Goal: Transaction & Acquisition: Purchase product/service

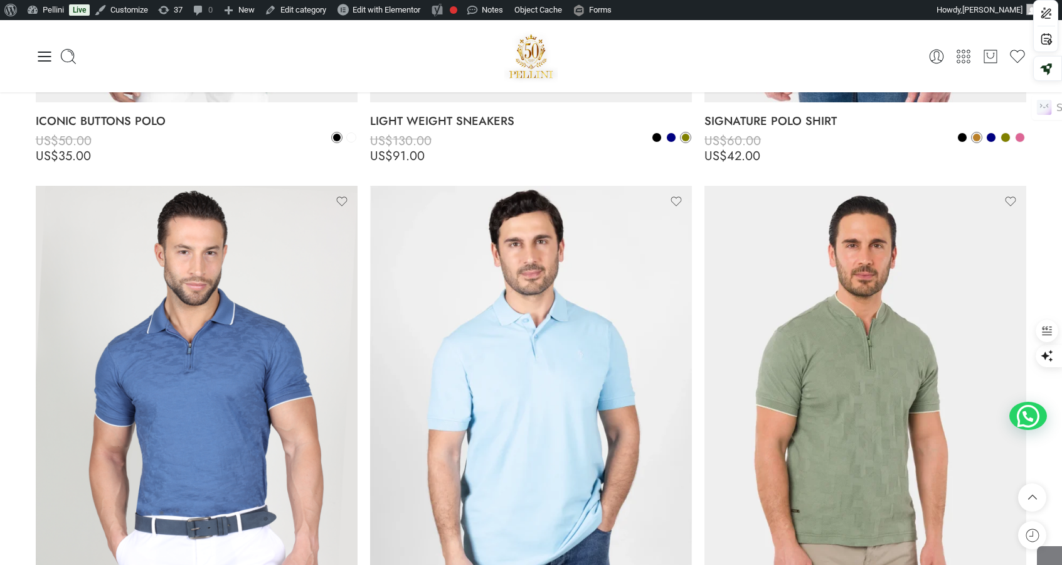
scroll to position [568, 0]
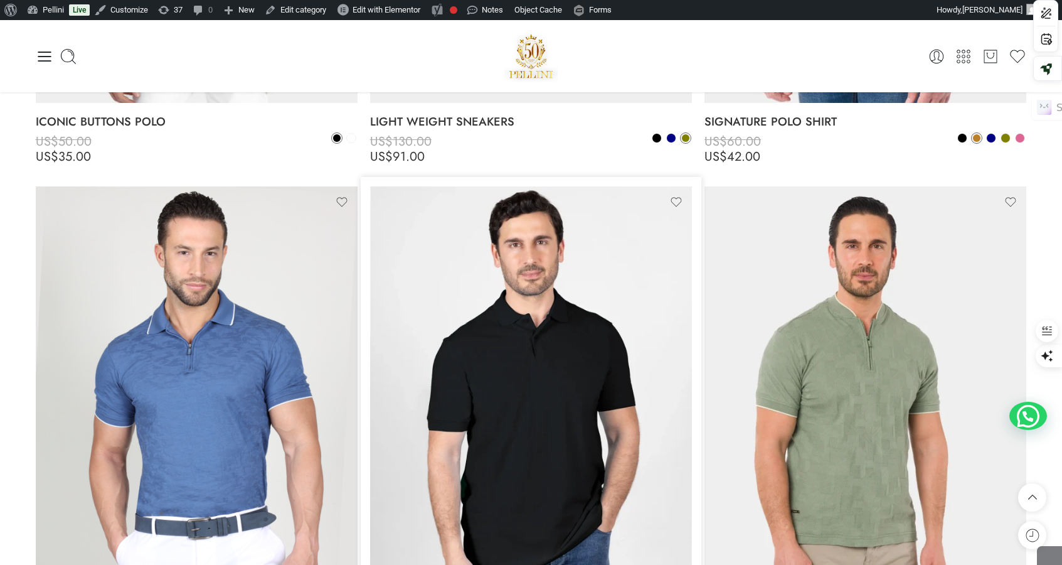
click at [602, 345] on img at bounding box center [531, 400] width 322 height 429
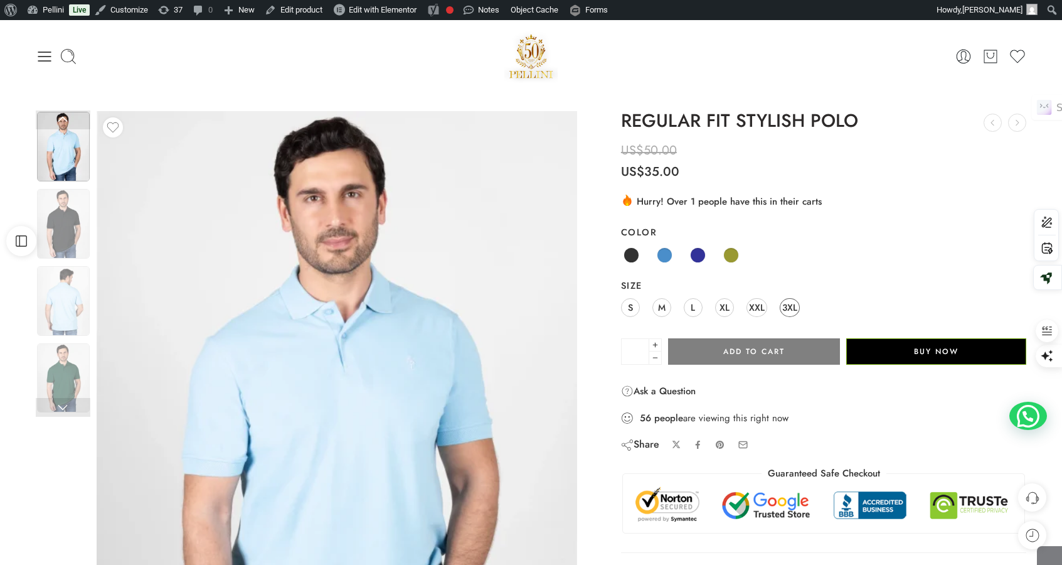
click at [781, 308] on link "3XL" at bounding box center [790, 307] width 20 height 19
click at [631, 255] on span at bounding box center [631, 255] width 16 height 16
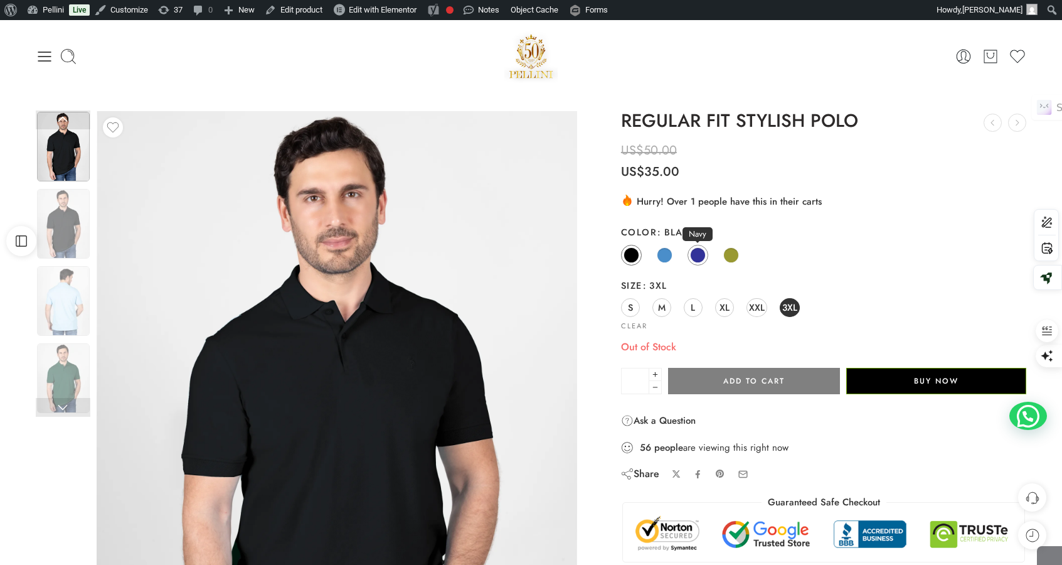
click at [704, 256] on span at bounding box center [698, 255] width 16 height 16
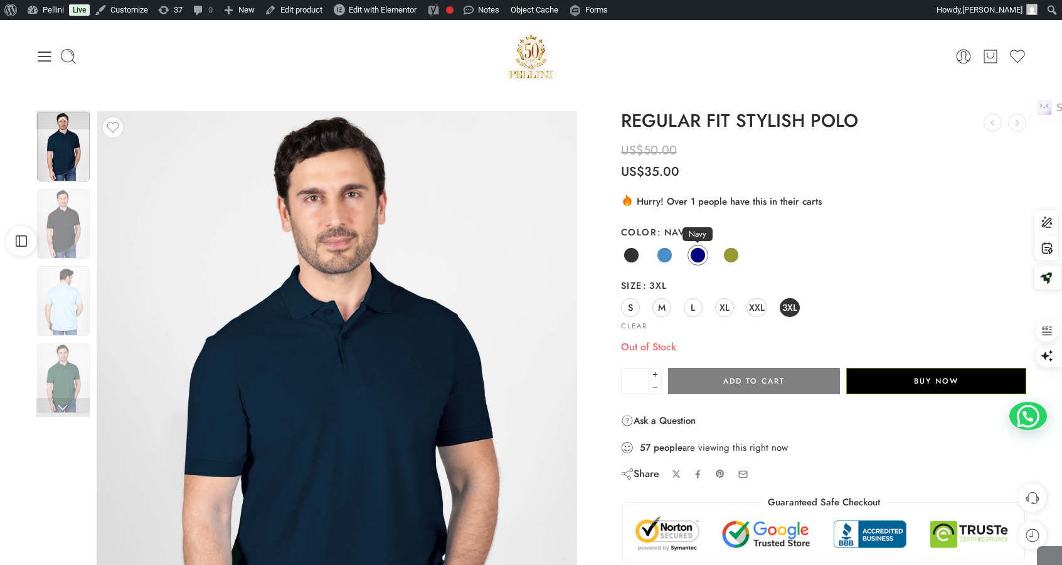
click at [697, 255] on span at bounding box center [698, 255] width 16 height 16
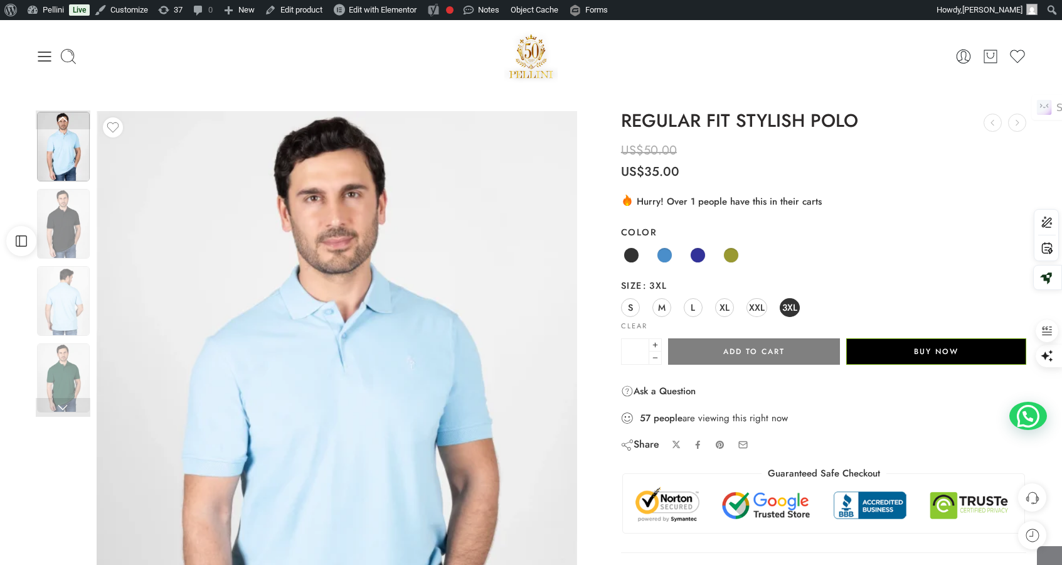
click at [788, 309] on span "3XL" at bounding box center [789, 307] width 15 height 17
click at [698, 256] on span at bounding box center [698, 255] width 16 height 16
click at [785, 305] on span "3XL" at bounding box center [789, 307] width 15 height 17
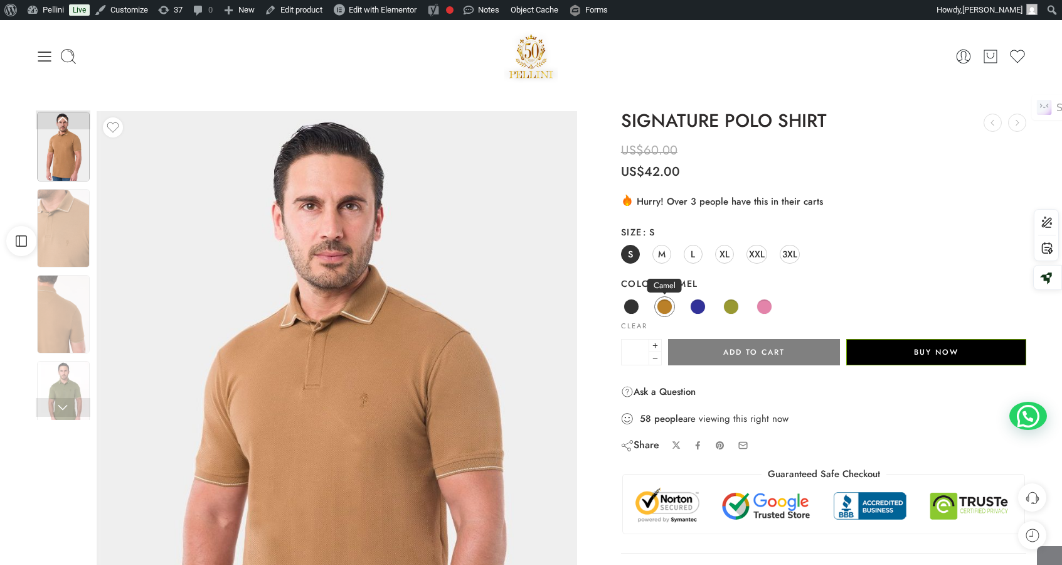
click at [661, 307] on span at bounding box center [665, 307] width 16 height 16
click at [666, 306] on span at bounding box center [665, 307] width 16 height 16
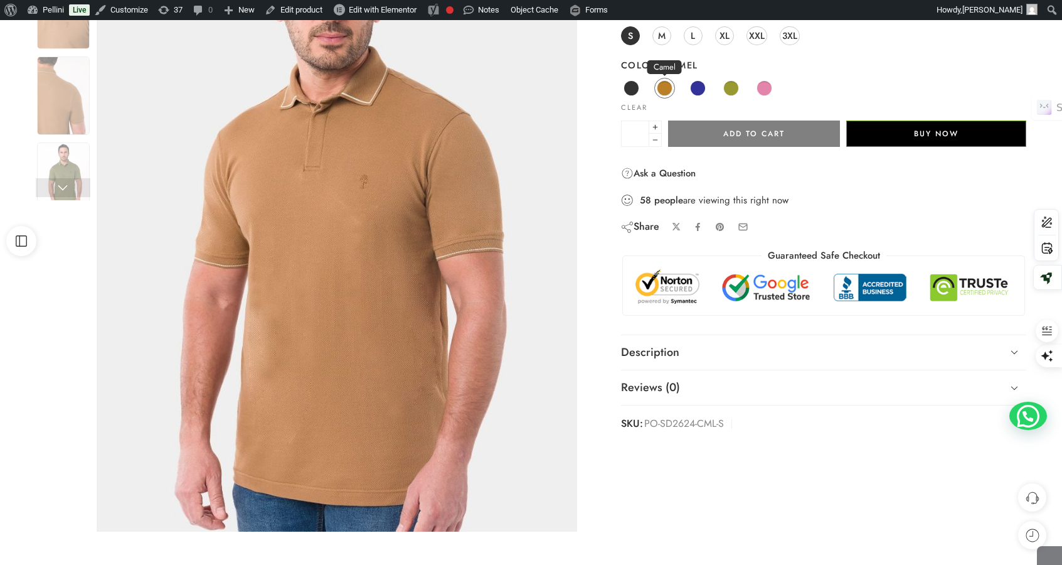
scroll to position [221, 0]
